Goal: Transaction & Acquisition: Purchase product/service

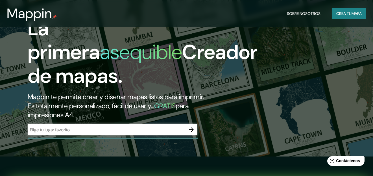
scroll to position [57, 0]
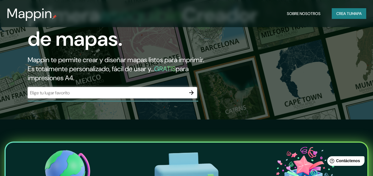
click at [81, 96] on input "text" at bounding box center [107, 93] width 158 height 7
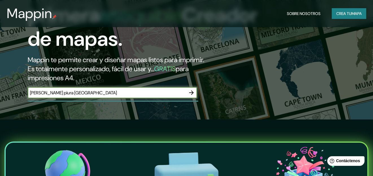
type input "[PERSON_NAME] piura [GEOGRAPHIC_DATA]"
click at [191, 96] on icon "button" at bounding box center [191, 92] width 7 height 7
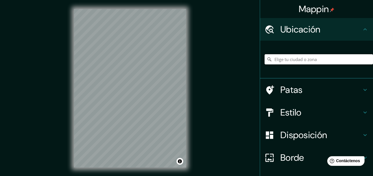
click at [273, 59] on input "Elige tu ciudad o zona" at bounding box center [319, 59] width 109 height 10
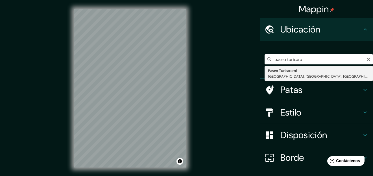
type input "[PERSON_NAME], [GEOGRAPHIC_DATA], [GEOGRAPHIC_DATA], [GEOGRAPHIC_DATA]"
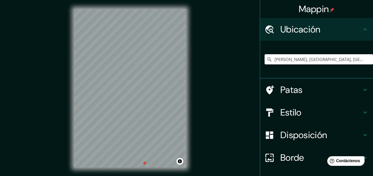
click at [287, 107] on font "Estilo" at bounding box center [291, 113] width 21 height 12
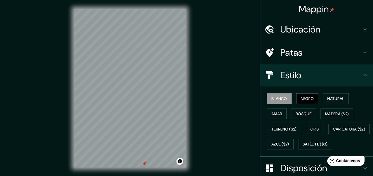
click at [304, 97] on font "Negro" at bounding box center [307, 98] width 13 height 5
click at [336, 101] on font "Natural" at bounding box center [336, 98] width 17 height 7
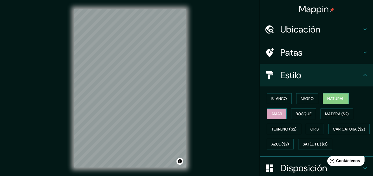
click at [276, 114] on font "Amar" at bounding box center [277, 113] width 11 height 5
click at [301, 116] on font "Bosque" at bounding box center [304, 113] width 16 height 5
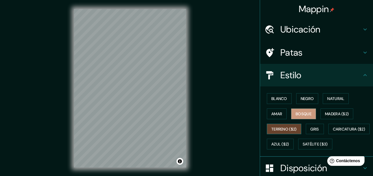
click at [283, 127] on font "Terreno ($2)" at bounding box center [284, 129] width 25 height 5
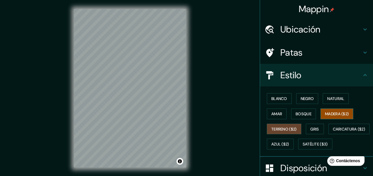
click at [335, 111] on font "Madera ($2)" at bounding box center [337, 113] width 24 height 5
click at [315, 127] on font "Gris" at bounding box center [315, 129] width 8 height 5
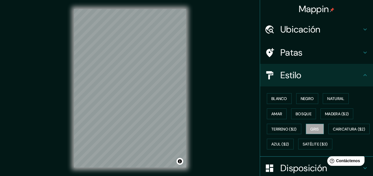
scroll to position [28, 0]
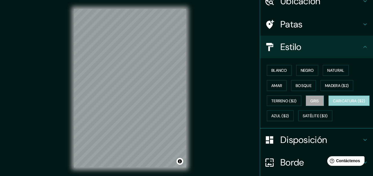
click at [333, 103] on font "Caricatura ($2)" at bounding box center [349, 100] width 33 height 5
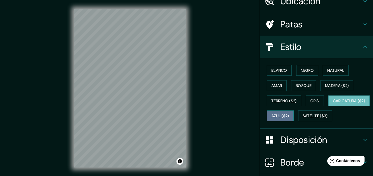
click at [289, 116] on font "Azul ($2)" at bounding box center [281, 116] width 18 height 5
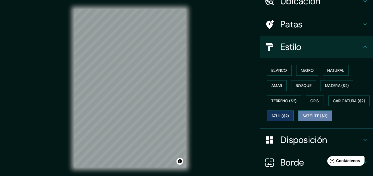
click at [303, 119] on font "Satélite ($3)" at bounding box center [315, 116] width 25 height 5
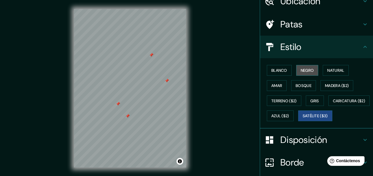
click at [305, 72] on font "Negro" at bounding box center [307, 70] width 13 height 5
